Goal: Task Accomplishment & Management: Complete application form

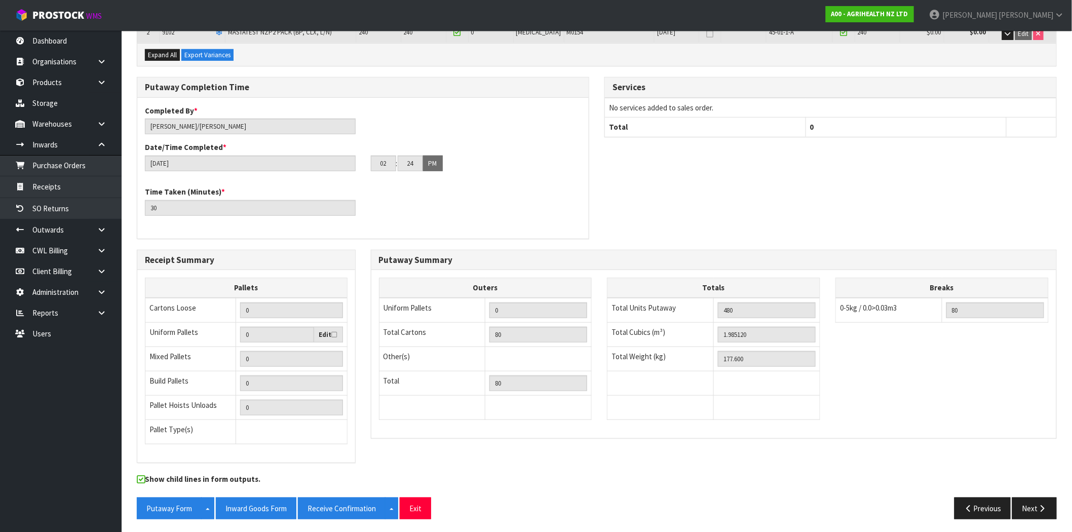
scroll to position [205, 0]
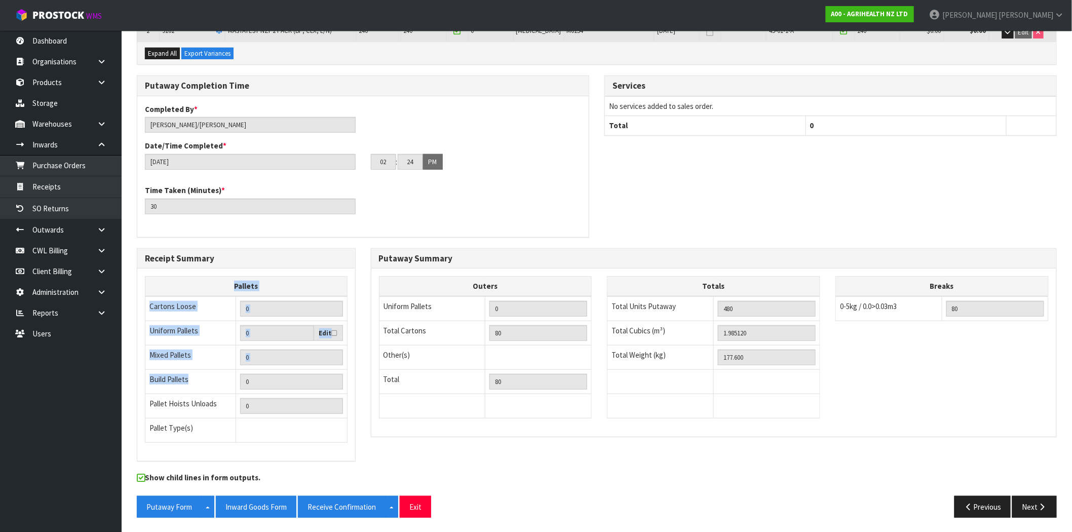
drag, startPoint x: 195, startPoint y: 377, endPoint x: 138, endPoint y: 378, distance: 56.2
click at [138, 378] on div "Pallets Cartons Loose 0 Uniform Pallets 0 Edit Mixed Pallets 0 Build Pallets 0 …" at bounding box center [246, 364] width 218 height 177
click at [163, 375] on td "Build Pallets" at bounding box center [190, 382] width 91 height 24
drag, startPoint x: 200, startPoint y: 372, endPoint x: 147, endPoint y: 381, distance: 53.4
click at [147, 381] on td "Build Pallets" at bounding box center [190, 382] width 91 height 24
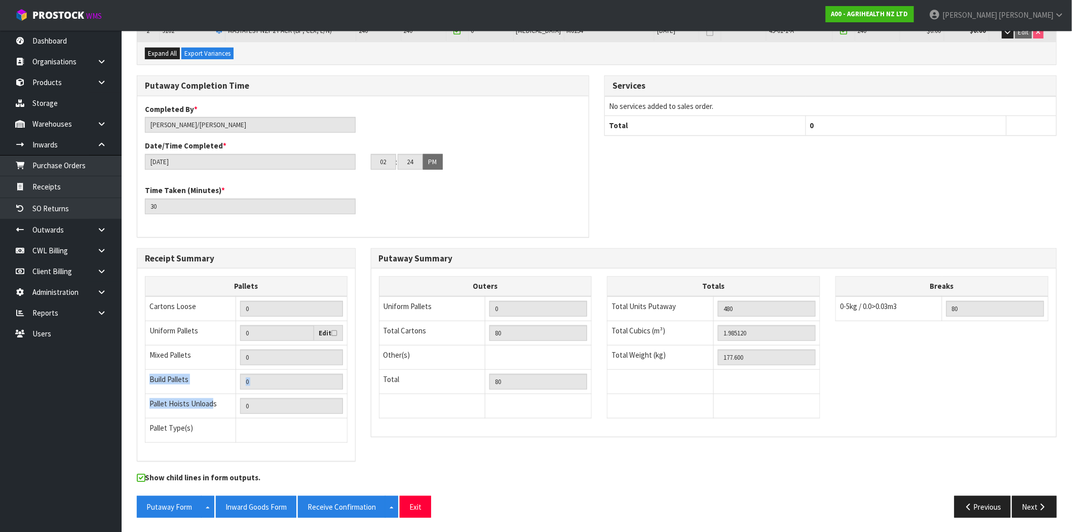
drag, startPoint x: 214, startPoint y: 403, endPoint x: 149, endPoint y: 377, distance: 70.0
click at [149, 377] on tbody "Cartons Loose 0 Uniform Pallets 0 Edit Mixed Pallets 0 Build Pallets 0 Pallet H…" at bounding box center [246, 369] width 202 height 146
drag, startPoint x: 201, startPoint y: 428, endPoint x: 151, endPoint y: 429, distance: 50.2
click at [151, 429] on td "Pallet Type(s)" at bounding box center [190, 431] width 91 height 24
click at [193, 428] on td "Pallet Type(s)" at bounding box center [190, 431] width 91 height 24
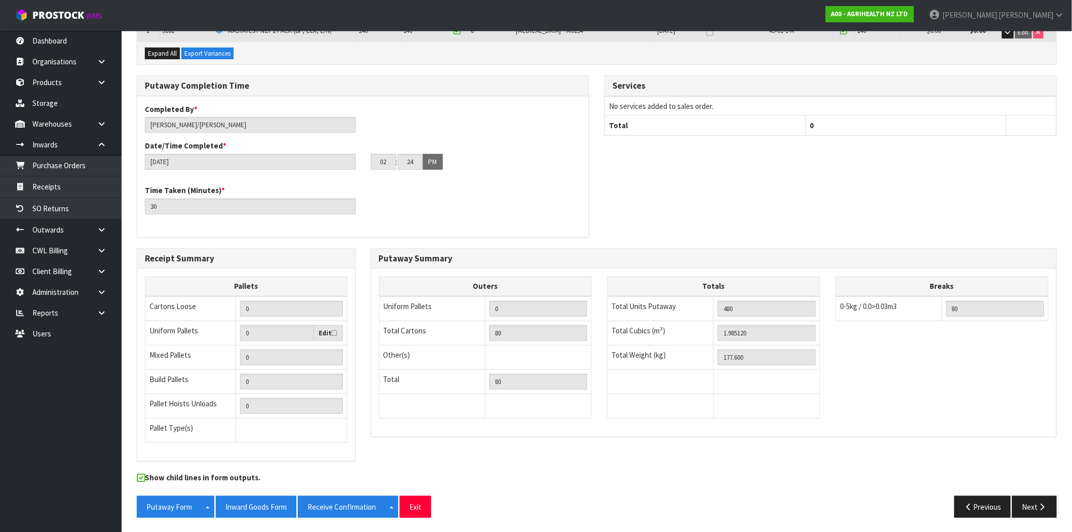
drag, startPoint x: 198, startPoint y: 429, endPoint x: 149, endPoint y: 431, distance: 48.2
click at [149, 431] on td "Pallet Type(s)" at bounding box center [190, 431] width 91 height 24
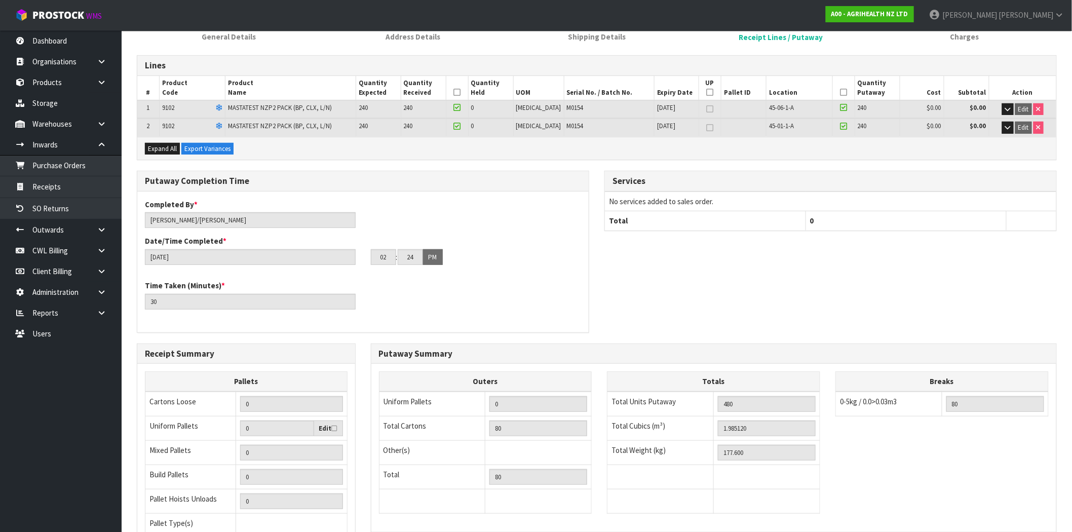
scroll to position [93, 0]
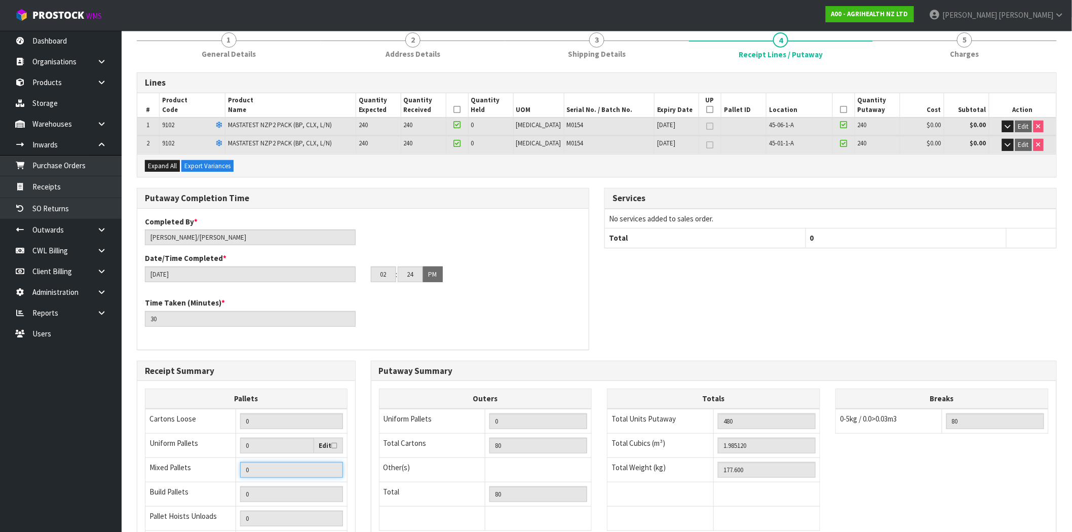
drag, startPoint x: 251, startPoint y: 471, endPoint x: 224, endPoint y: 469, distance: 26.9
click at [224, 470] on tr "Mixed Pallets 0" at bounding box center [246, 470] width 202 height 24
click at [966, 37] on span "5" at bounding box center [964, 39] width 15 height 15
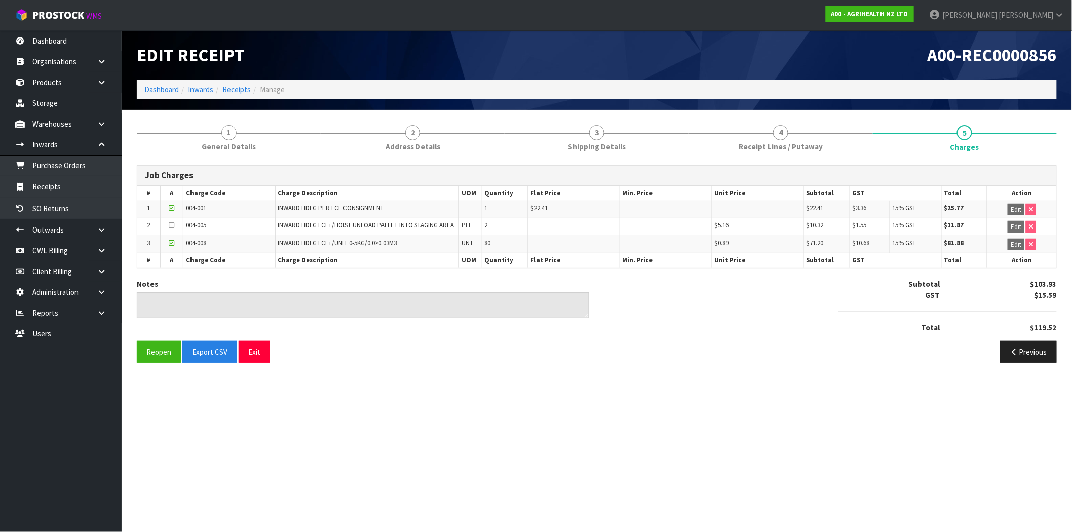
scroll to position [0, 0]
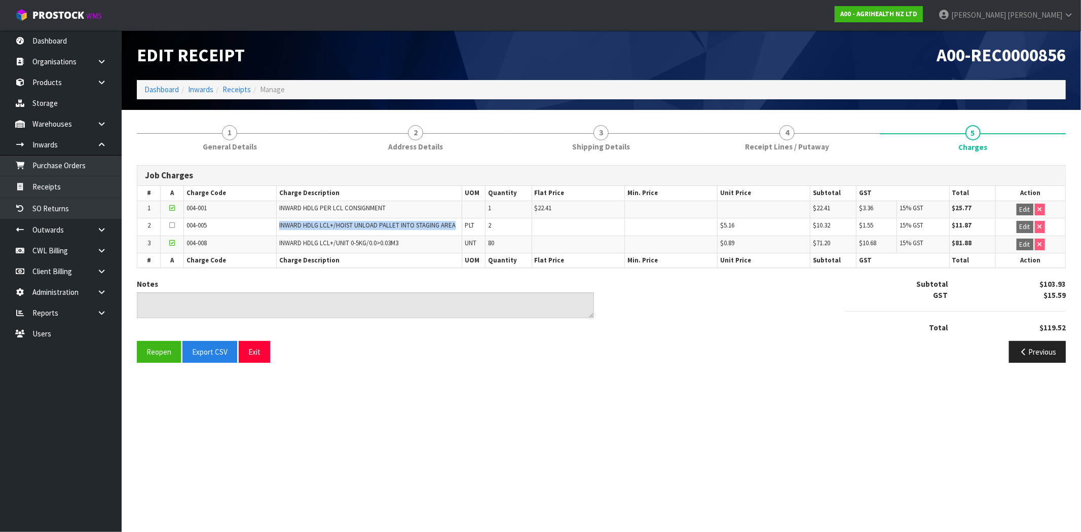
drag, startPoint x: 454, startPoint y: 225, endPoint x: 279, endPoint y: 225, distance: 174.8
click at [279, 225] on span "INWARD HDLG LCL+/HOIST UNLOAD PALLET INTO STAGING AREA" at bounding box center [367, 225] width 176 height 9
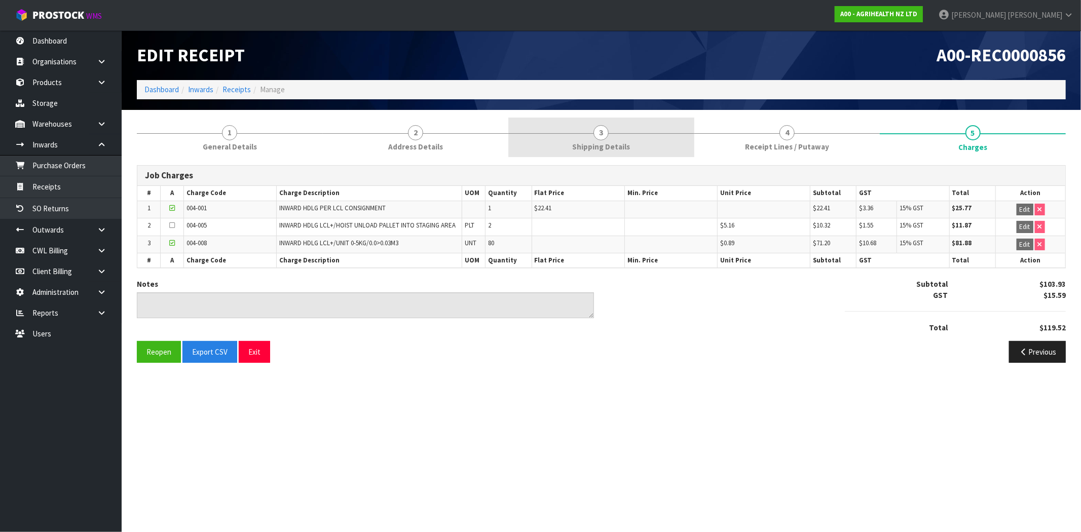
click at [598, 139] on span "3" at bounding box center [600, 132] width 15 height 15
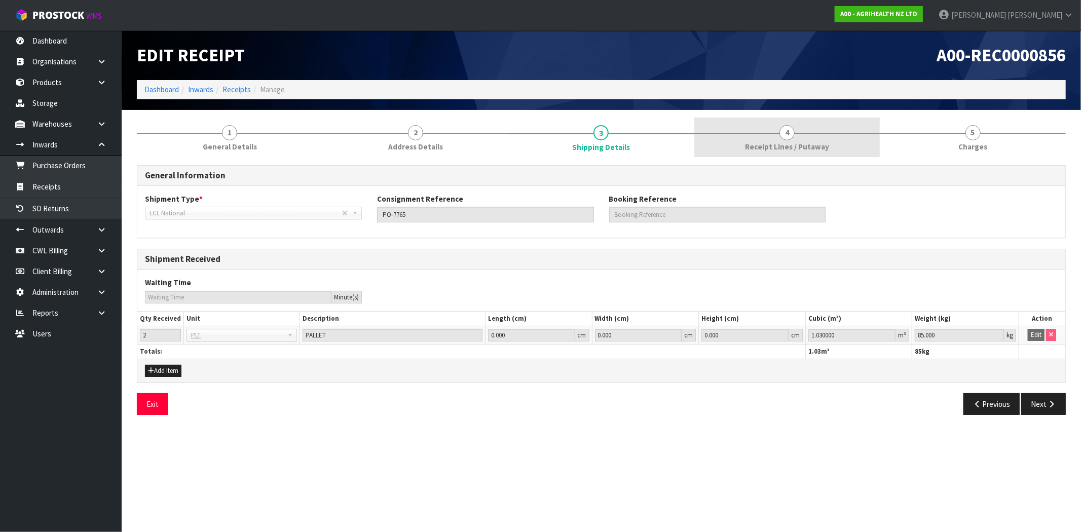
click at [743, 135] on link "4 Receipt Lines / Putaway" at bounding box center [787, 138] width 186 height 40
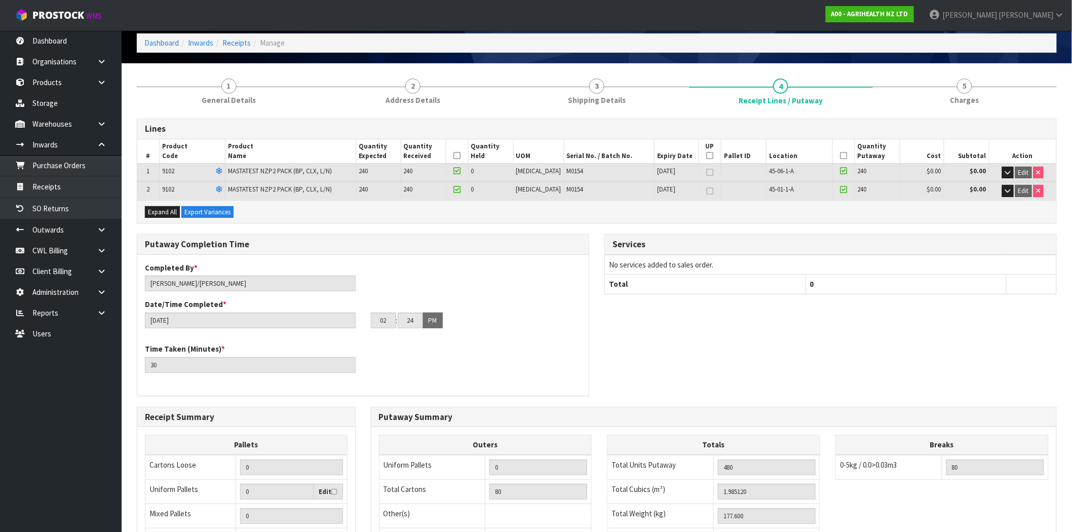
scroll to position [112, 0]
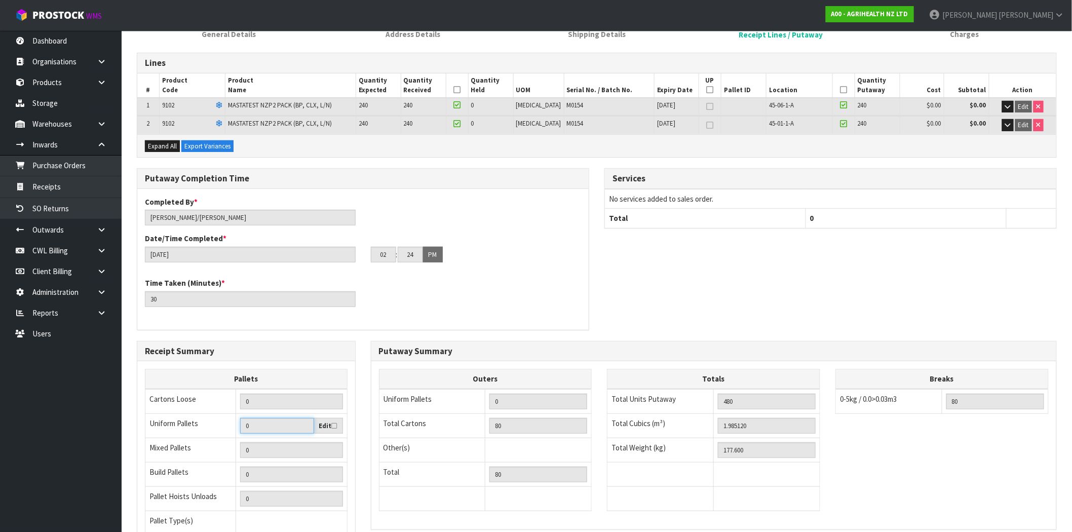
drag, startPoint x: 254, startPoint y: 423, endPoint x: 195, endPoint y: 425, distance: 58.8
click at [194, 424] on tr "Uniform Pallets 0 Edit" at bounding box center [246, 425] width 202 height 25
